Goal: Navigation & Orientation: Find specific page/section

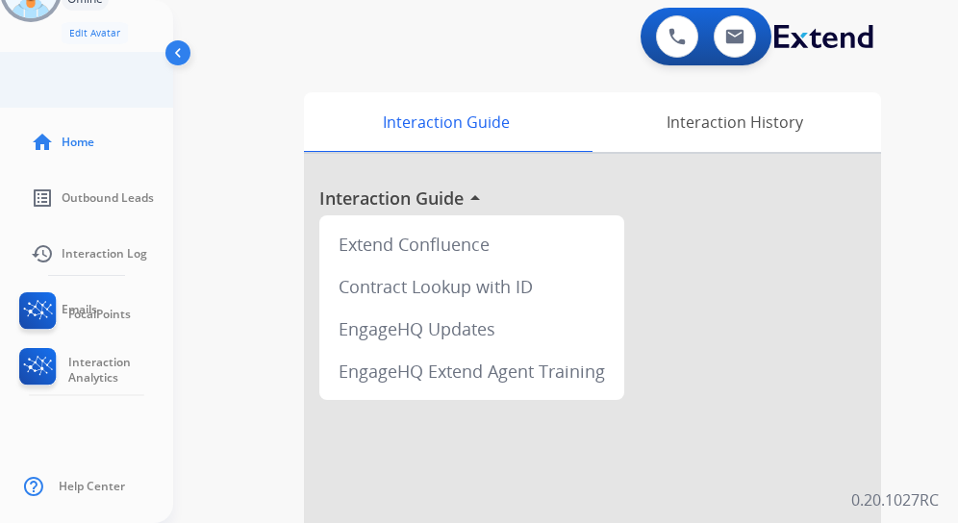
click at [188, 122] on li "home Home" at bounding box center [101, 142] width 173 height 54
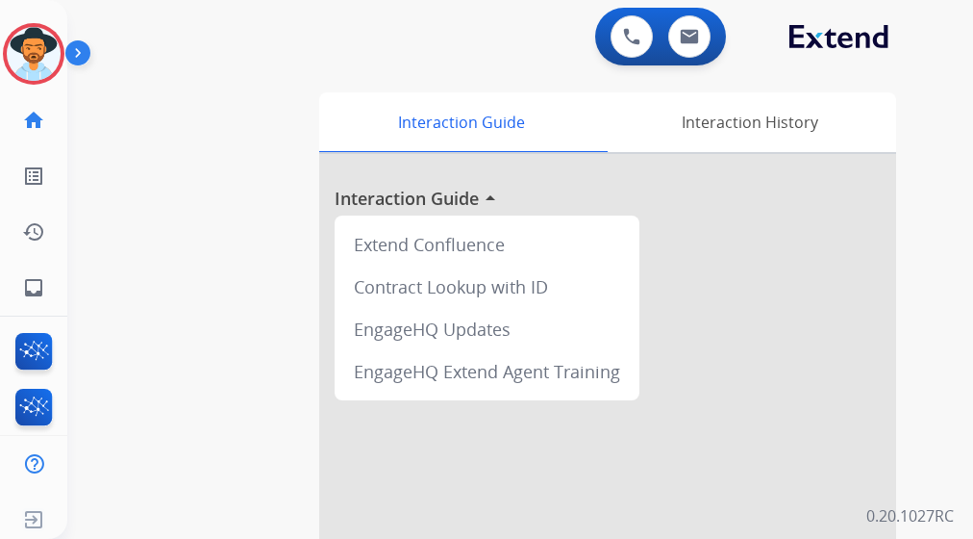
click at [81, 51] on img at bounding box center [81, 56] width 33 height 37
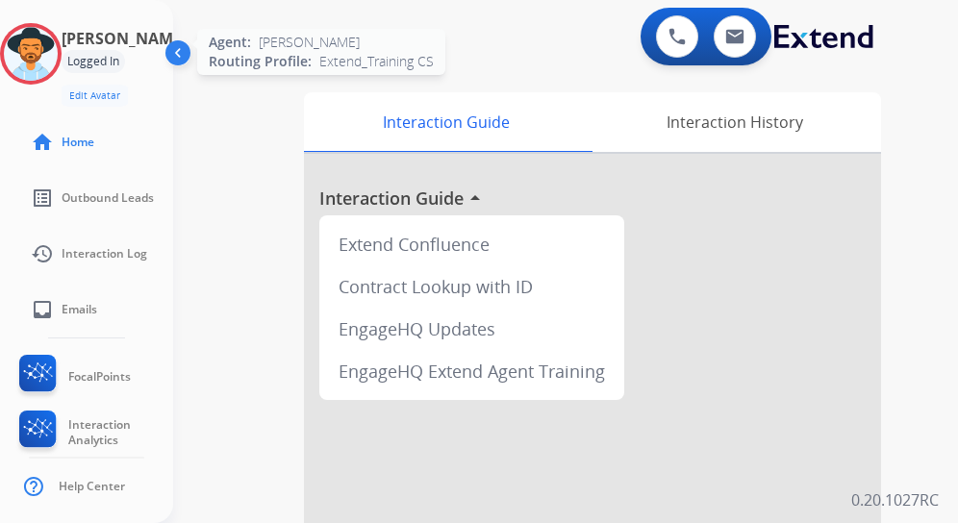
click at [58, 61] on img at bounding box center [31, 54] width 54 height 54
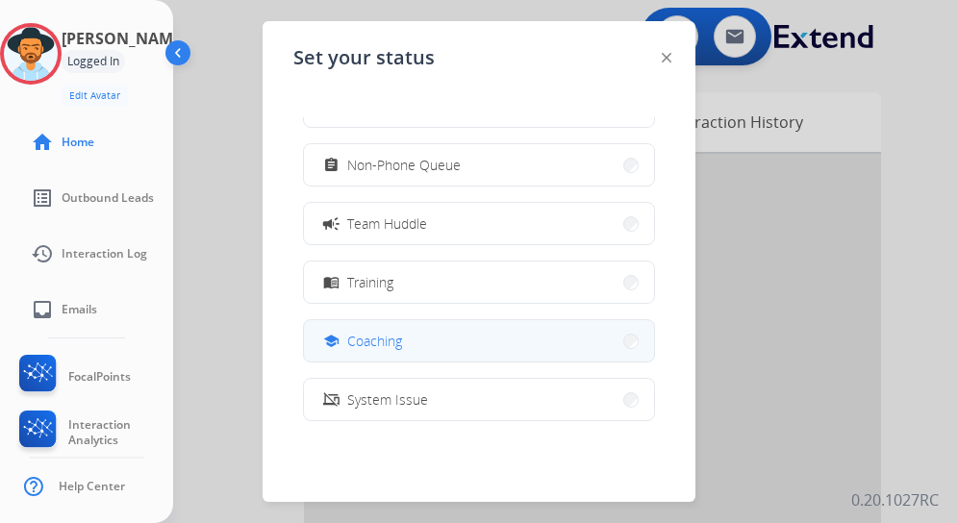
scroll to position [192, 0]
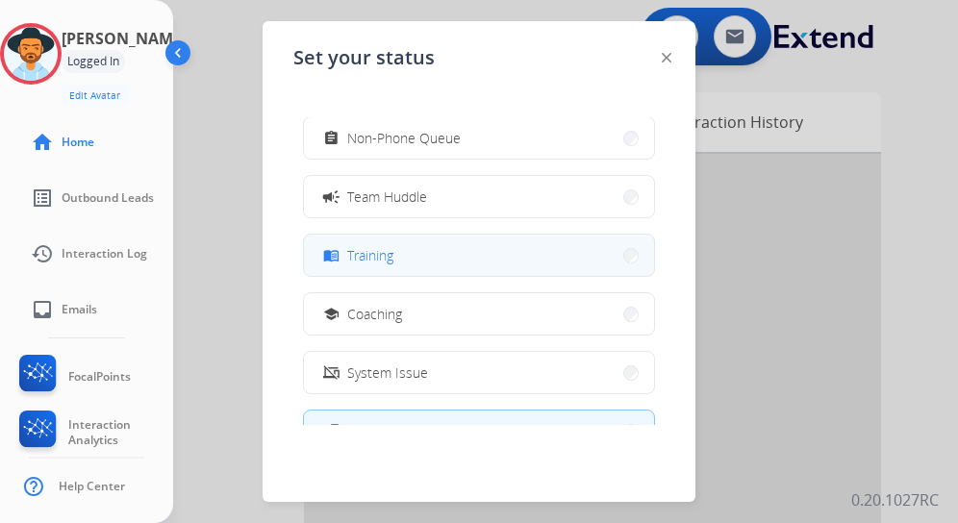
click at [440, 272] on button "menu_book Training" at bounding box center [479, 255] width 350 height 41
